Goal: Answer question/provide support

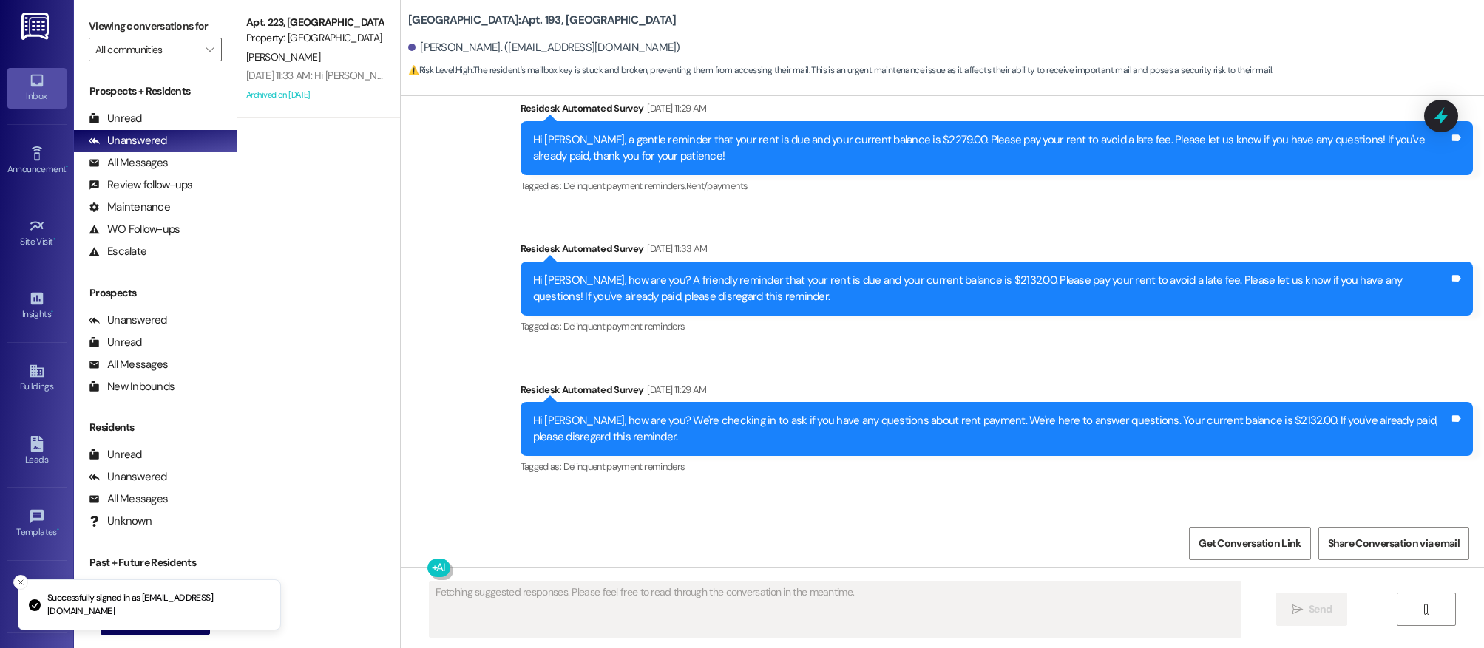
scroll to position [5277, 0]
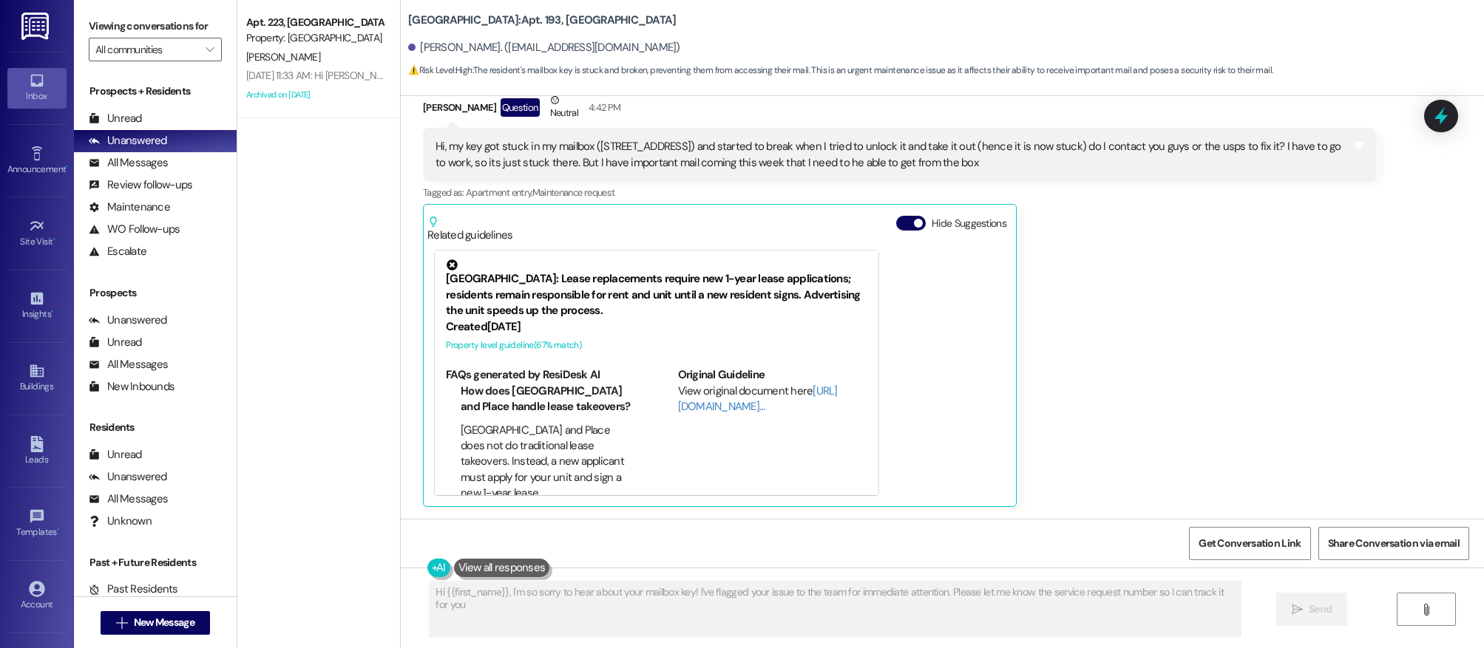
type textarea "Hi {{first_name}}, I'm so sorry to hear about your mailbox key! I've flagged yo…"
click at [1434, 119] on icon at bounding box center [1441, 116] width 18 height 23
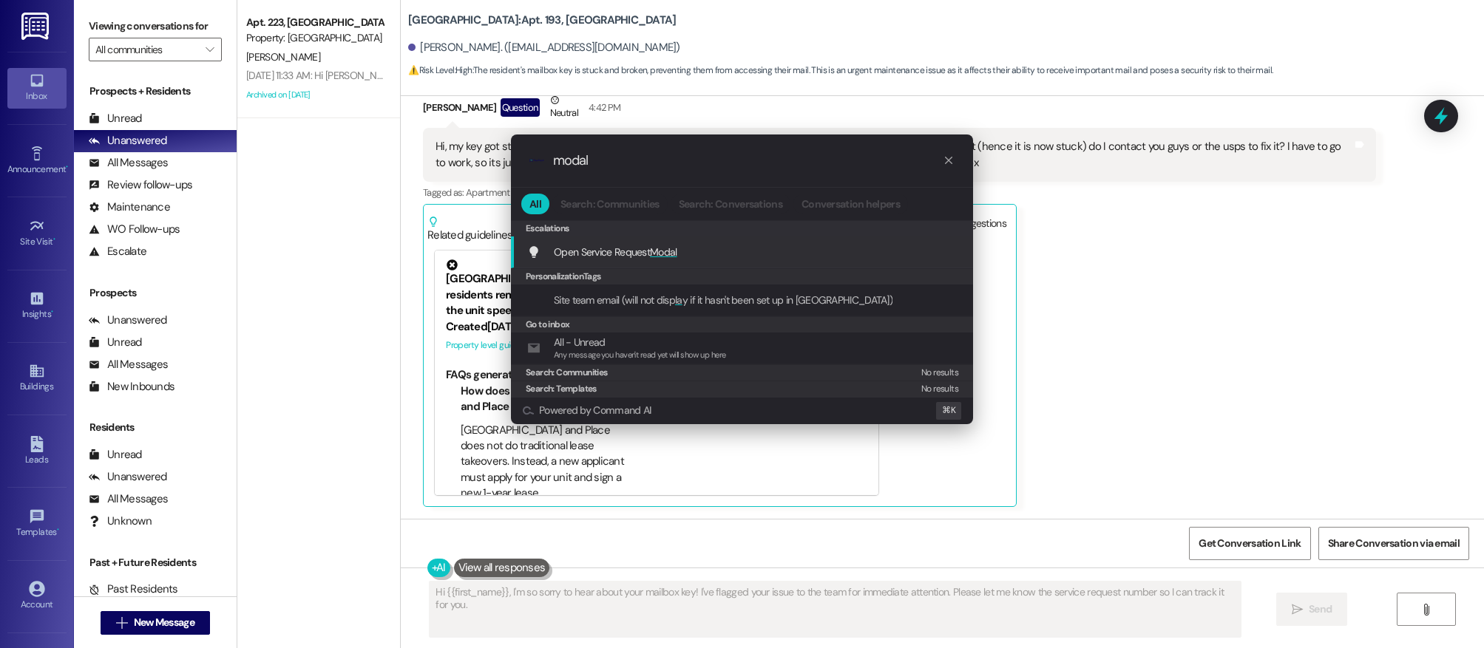
type input "modal"
click at [612, 245] on span "Open Service Request Modal" at bounding box center [615, 251] width 123 height 13
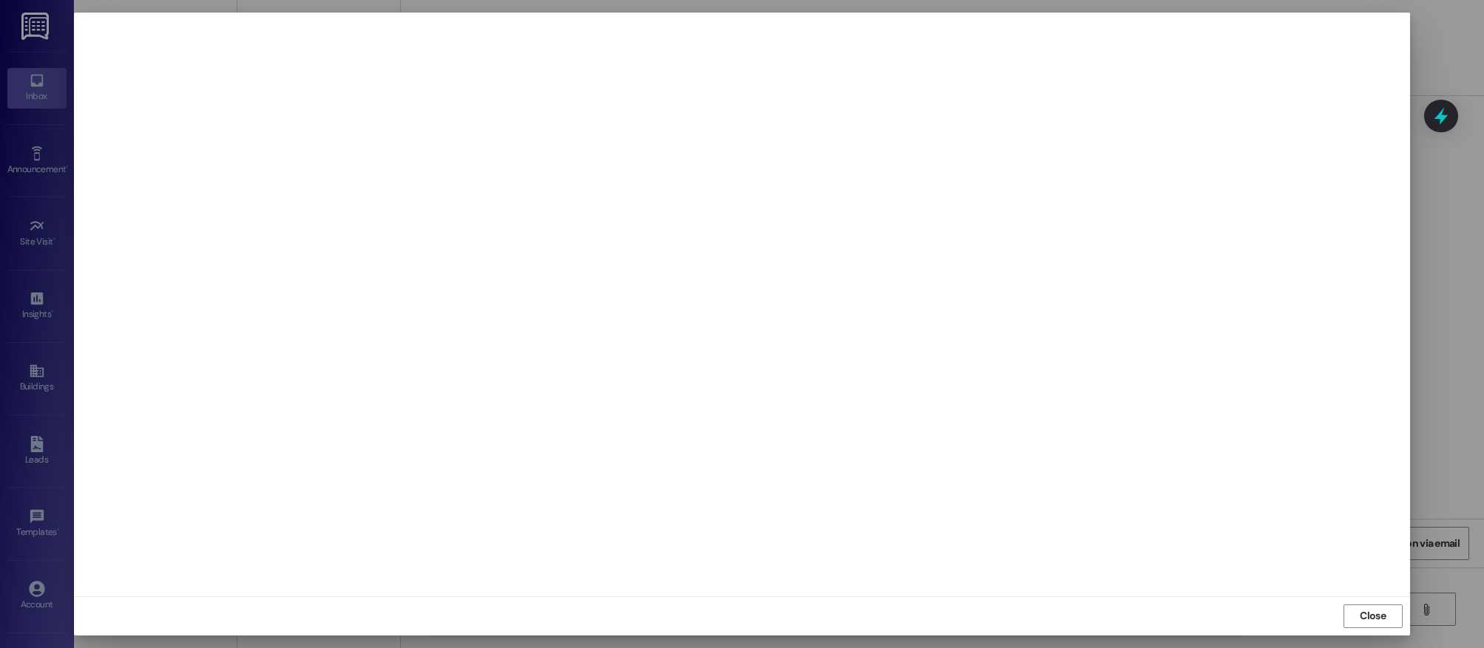
click at [1454, 285] on div at bounding box center [742, 324] width 1484 height 648
click at [1462, 556] on div at bounding box center [742, 324] width 1484 height 648
click at [1450, 420] on div at bounding box center [742, 324] width 1484 height 648
